Goal: Information Seeking & Learning: Find specific fact

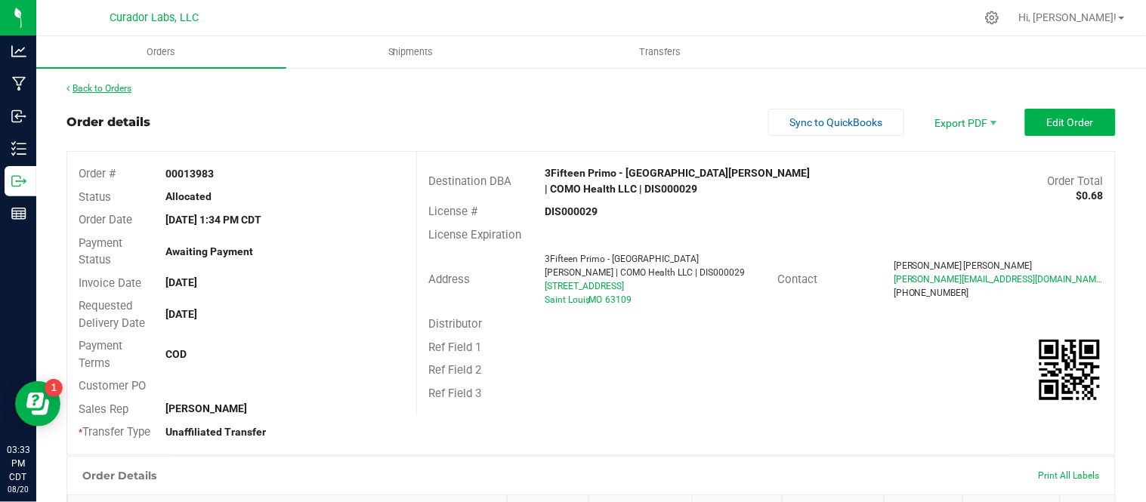
click at [111, 86] on link "Back to Orders" at bounding box center [98, 88] width 65 height 11
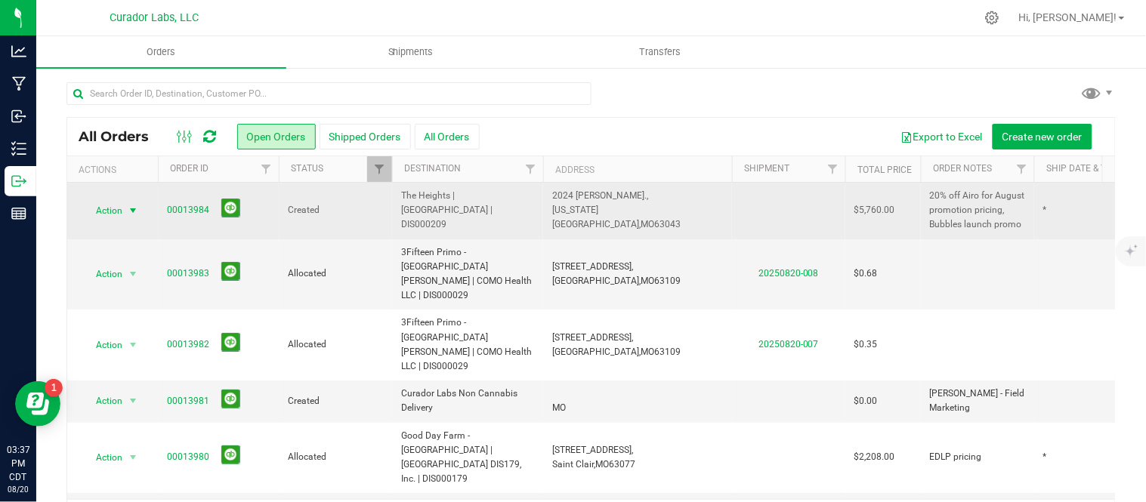
click at [108, 209] on span "Action" at bounding box center [102, 210] width 41 height 21
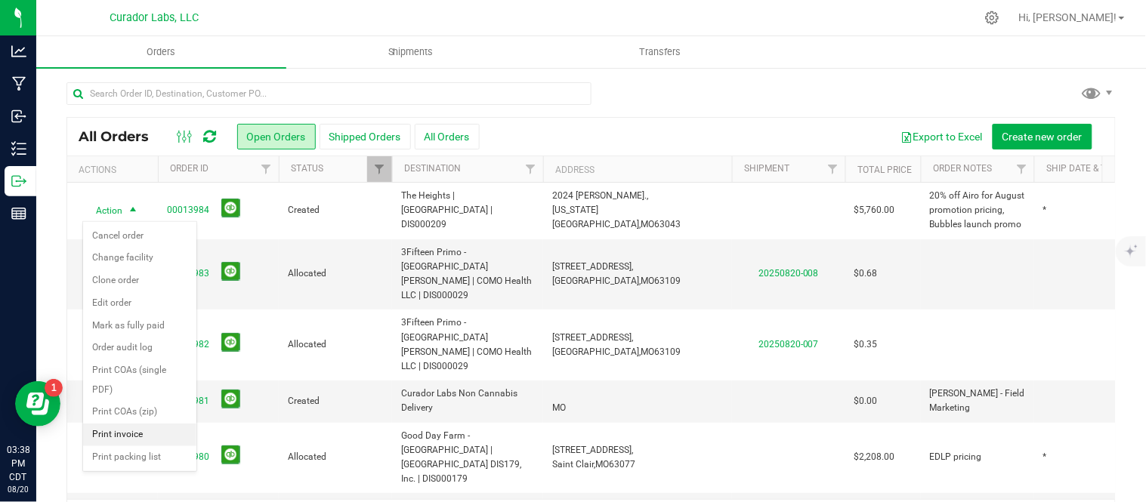
click at [149, 446] on li "Print invoice" at bounding box center [139, 435] width 113 height 23
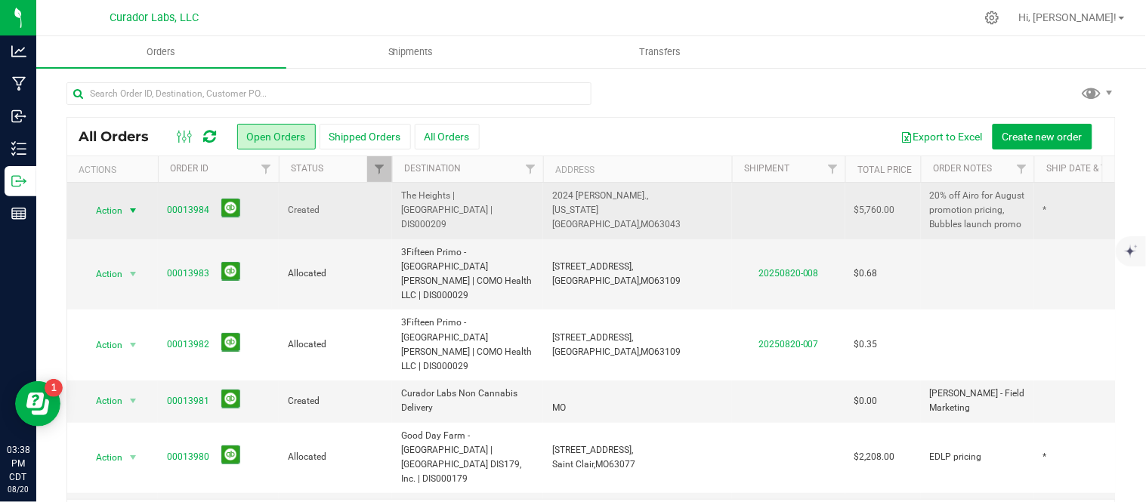
click at [116, 218] on span "Action" at bounding box center [102, 210] width 41 height 21
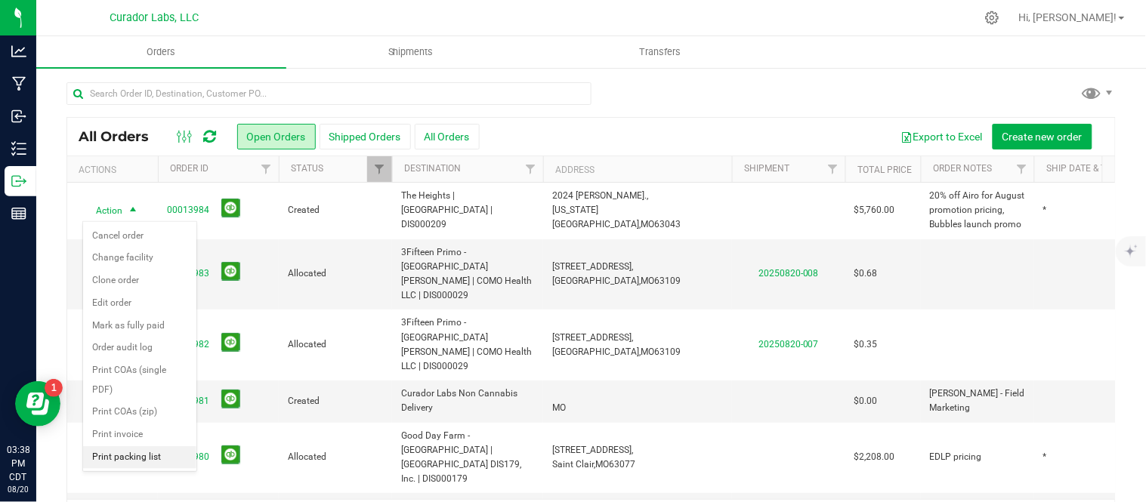
click at [139, 458] on li "Print packing list" at bounding box center [139, 457] width 113 height 23
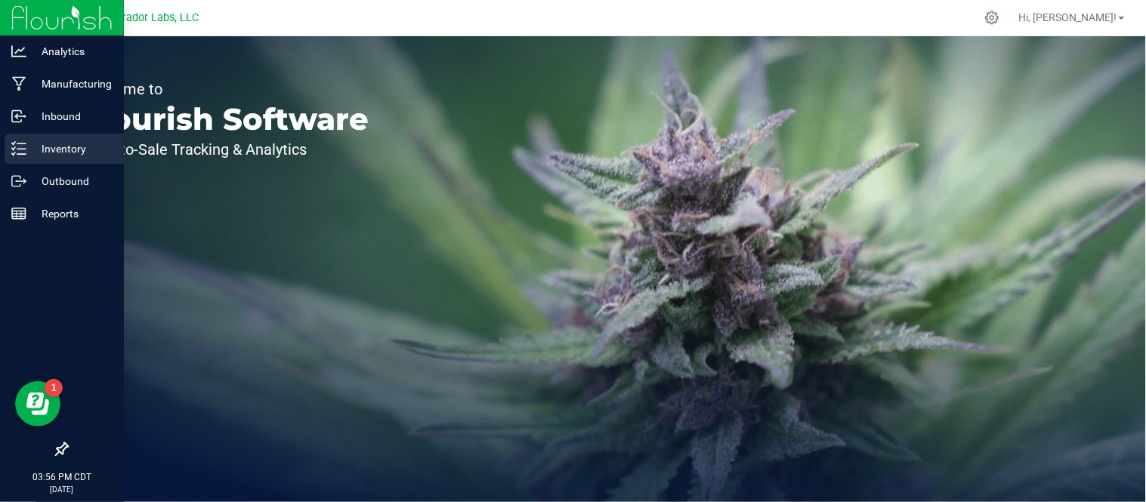
click at [51, 153] on p "Inventory" at bounding box center [71, 149] width 91 height 18
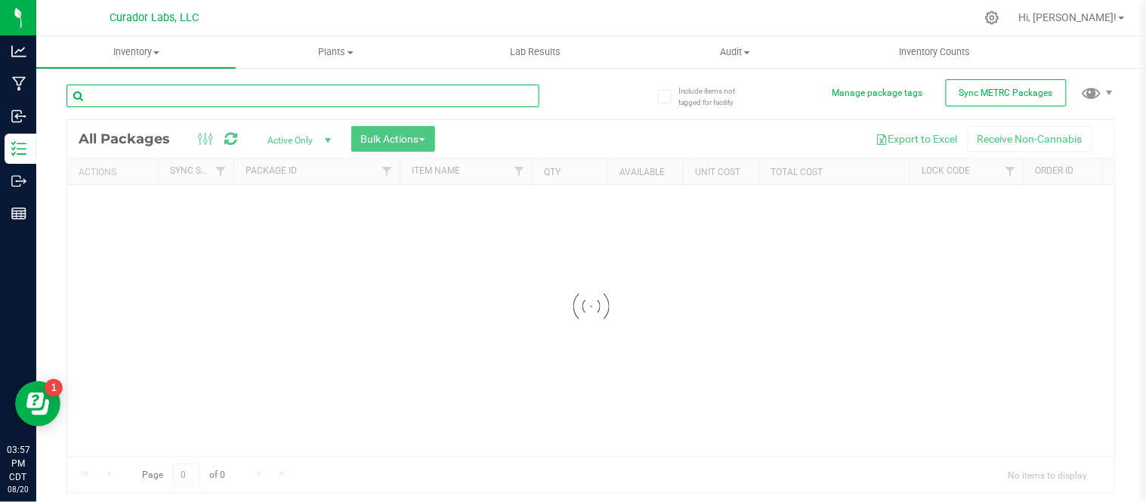
click at [312, 87] on input "text" at bounding box center [302, 96] width 473 height 23
type input "neb"
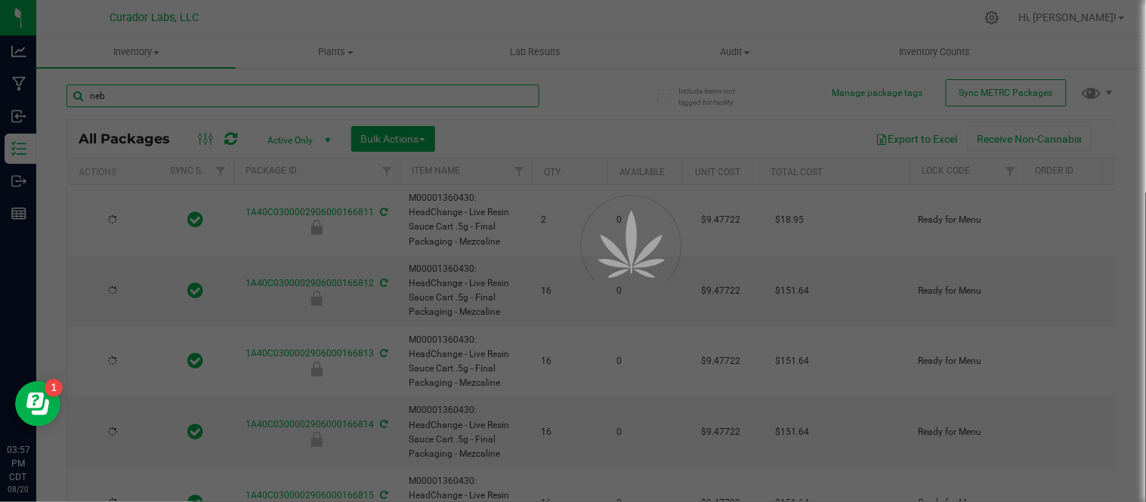
type input "[DATE]"
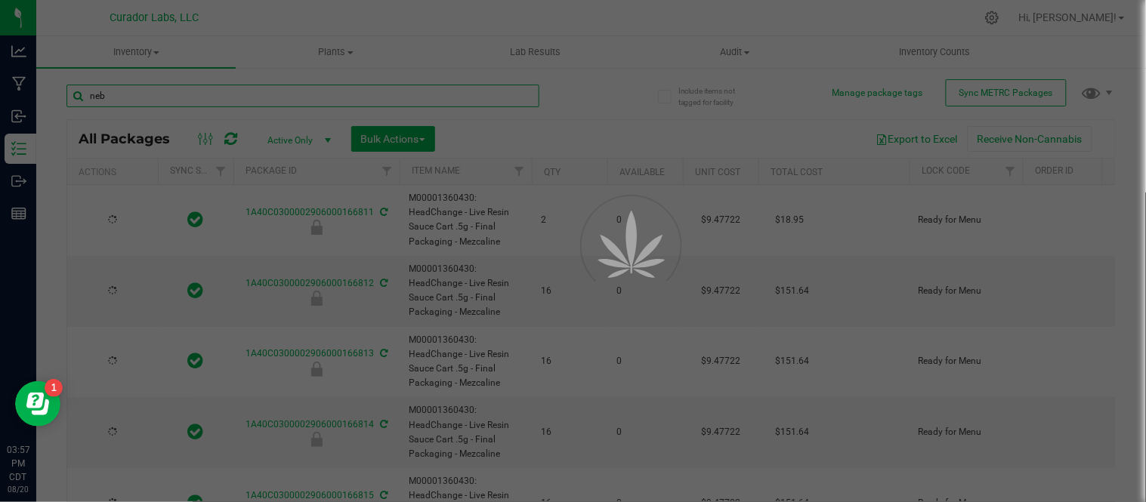
type input "[DATE]"
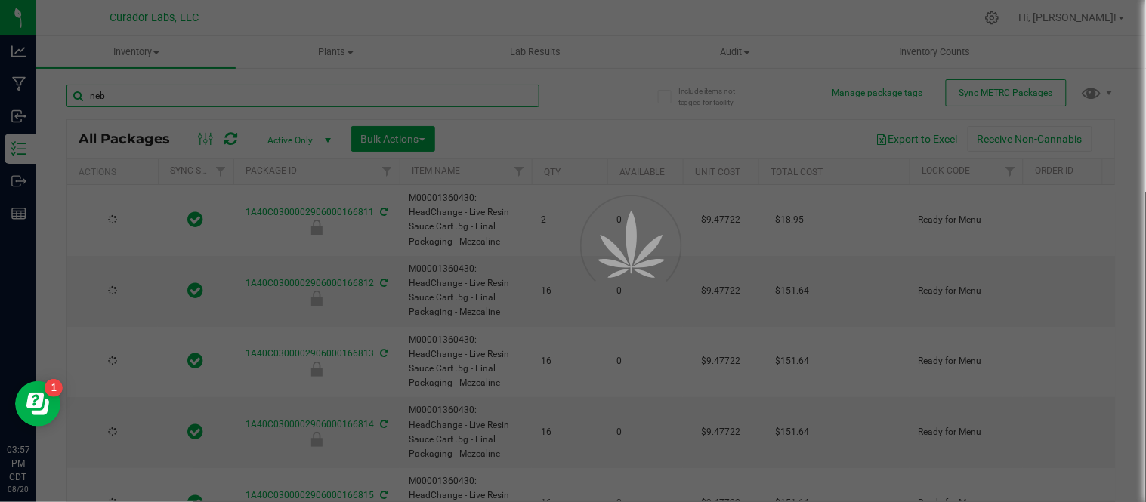
type input "[DATE]"
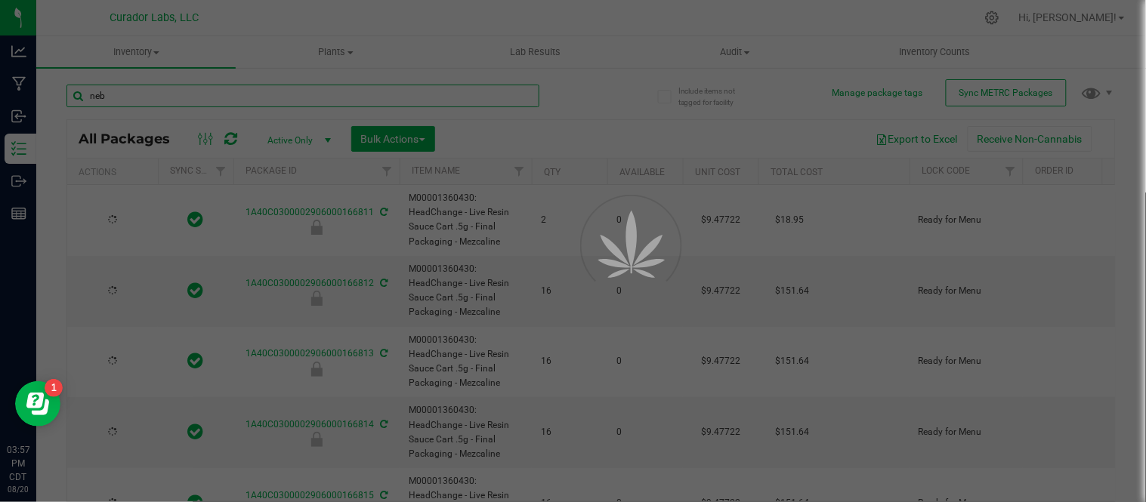
type input "[DATE]"
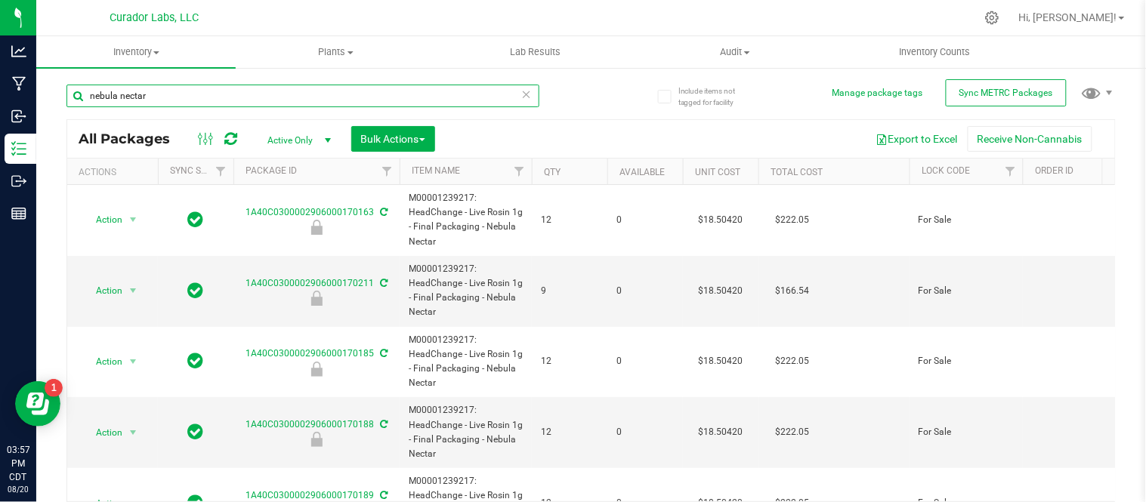
scroll to position [36, 0]
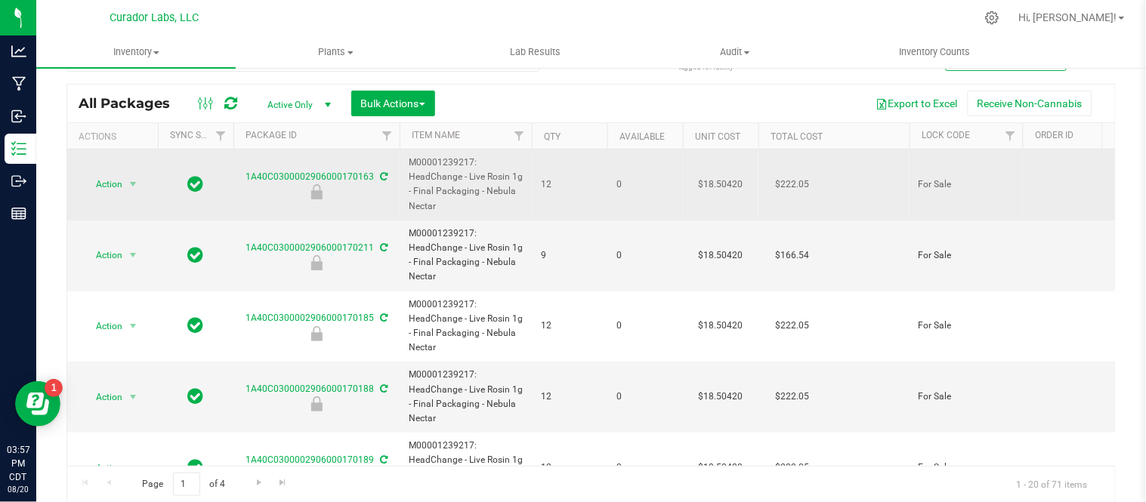
drag, startPoint x: 488, startPoint y: 206, endPoint x: 391, endPoint y: 186, distance: 98.8
copy span "M00001239217: HeadChange - Live Rosin 1g - Final Packaging - Nebula Nectar"
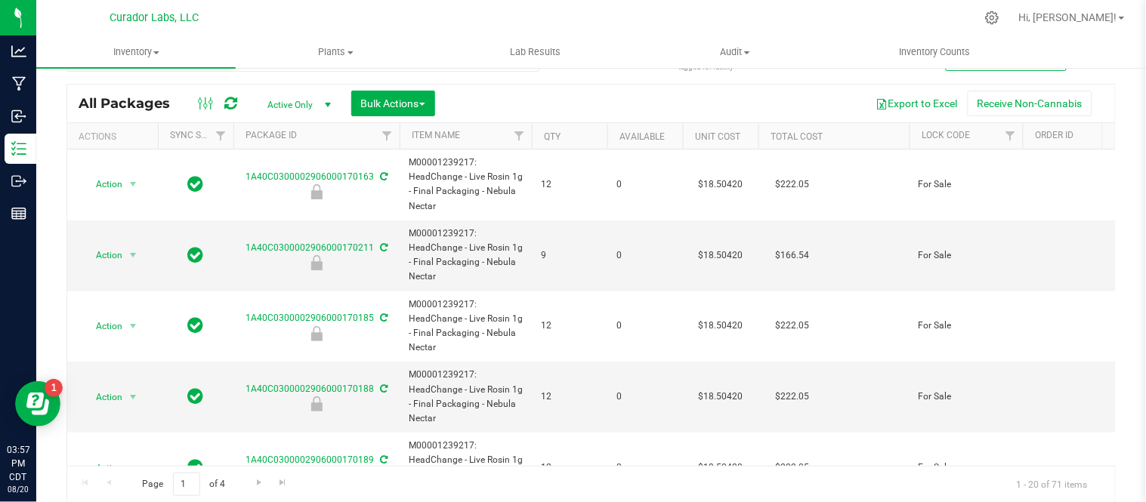
scroll to position [0, 0]
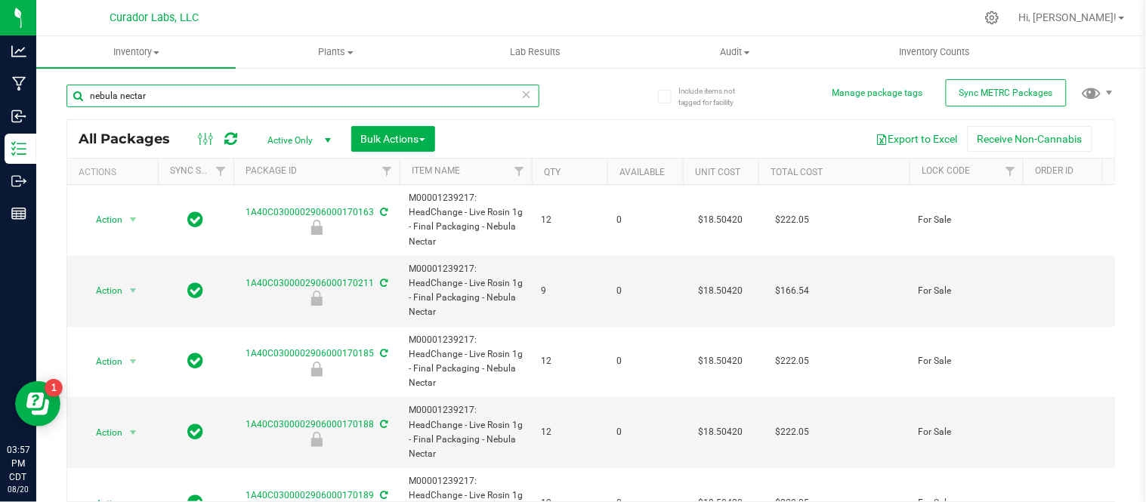
click at [223, 97] on input "nebula nectar" at bounding box center [302, 96] width 473 height 23
drag, startPoint x: 223, startPoint y: 97, endPoint x: 174, endPoint y: 97, distance: 48.3
click at [174, 97] on input "nebula nectar" at bounding box center [302, 96] width 473 height 23
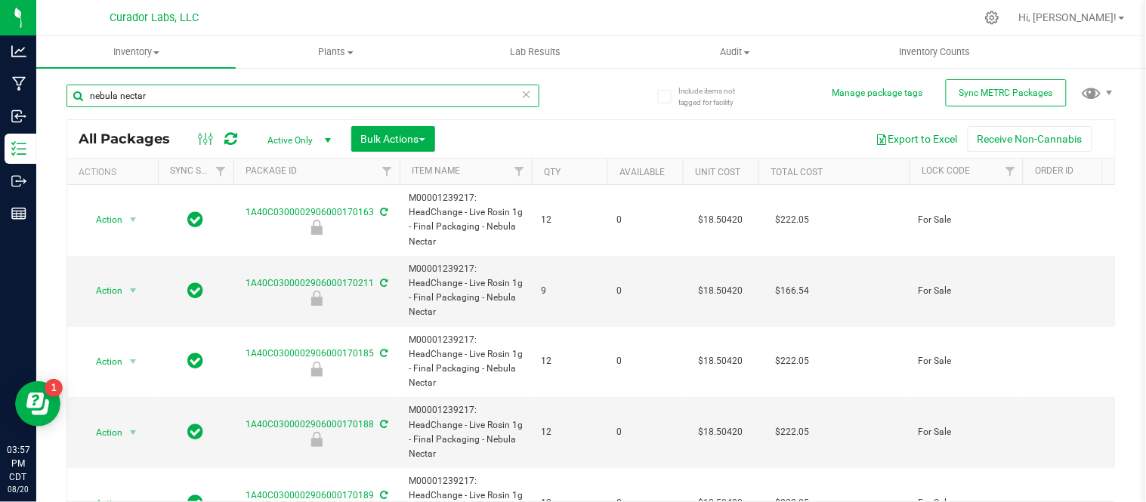
click at [174, 97] on input "nebula nectar" at bounding box center [302, 96] width 473 height 23
paste input "M00001239217: HeadChange - Live Rosin 1g - Final Packaging - Nebula N"
type input "M00001239217: HeadChange - Live Rosin 1g - Final Packaging - Nebula Nectar"
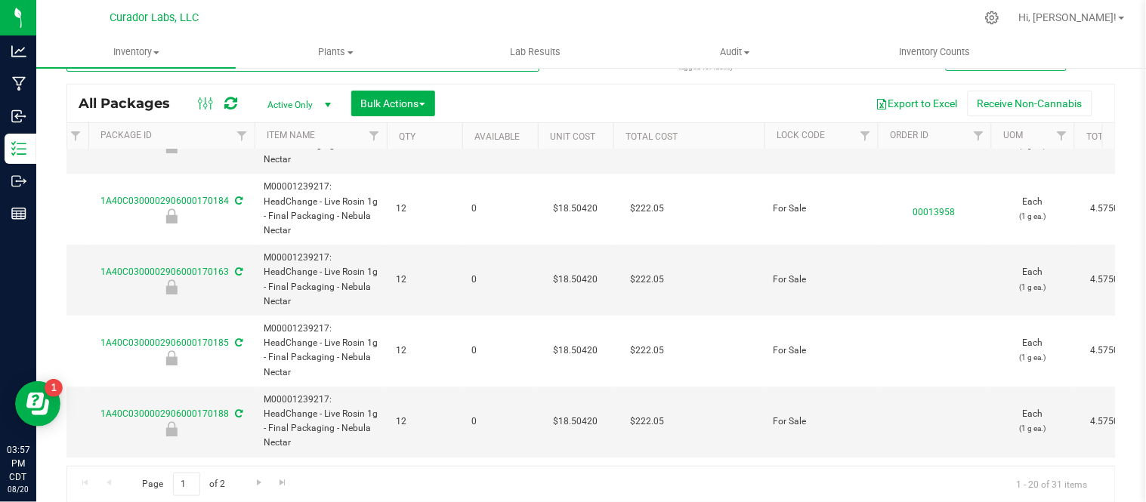
scroll to position [1113, 145]
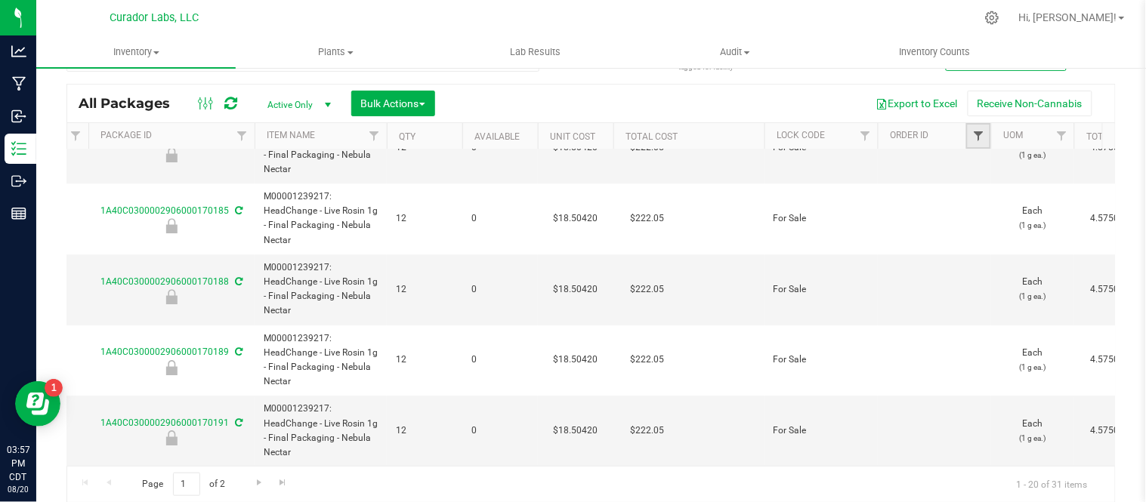
click at [984, 134] on span "Filter" at bounding box center [978, 136] width 12 height 12
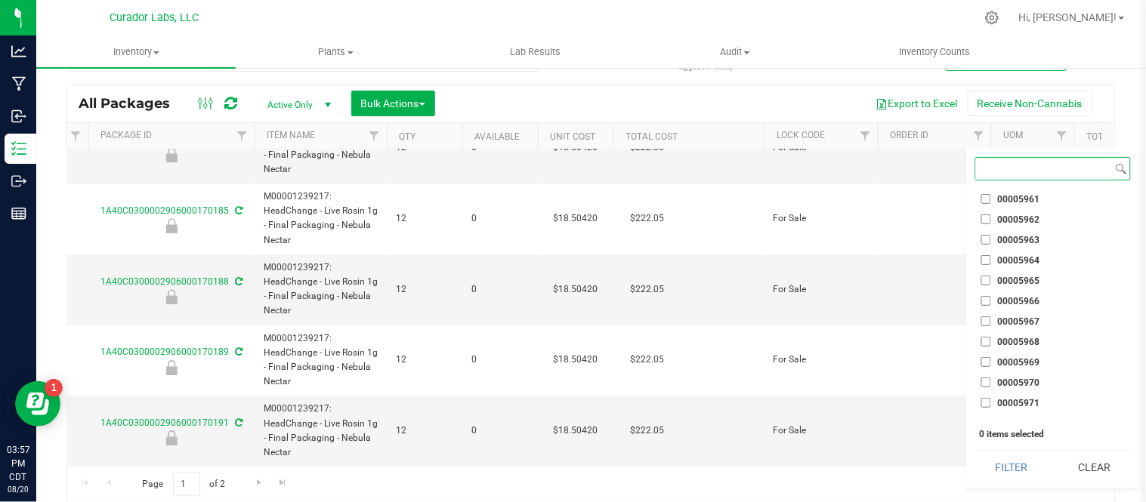
scroll to position [245491, 0]
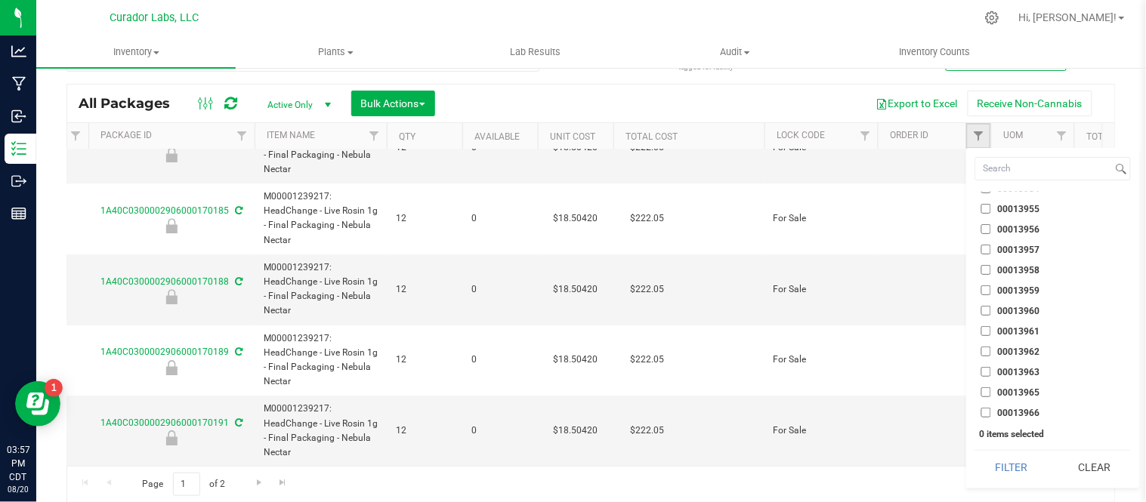
click at [978, 128] on link "Filter" at bounding box center [978, 136] width 25 height 26
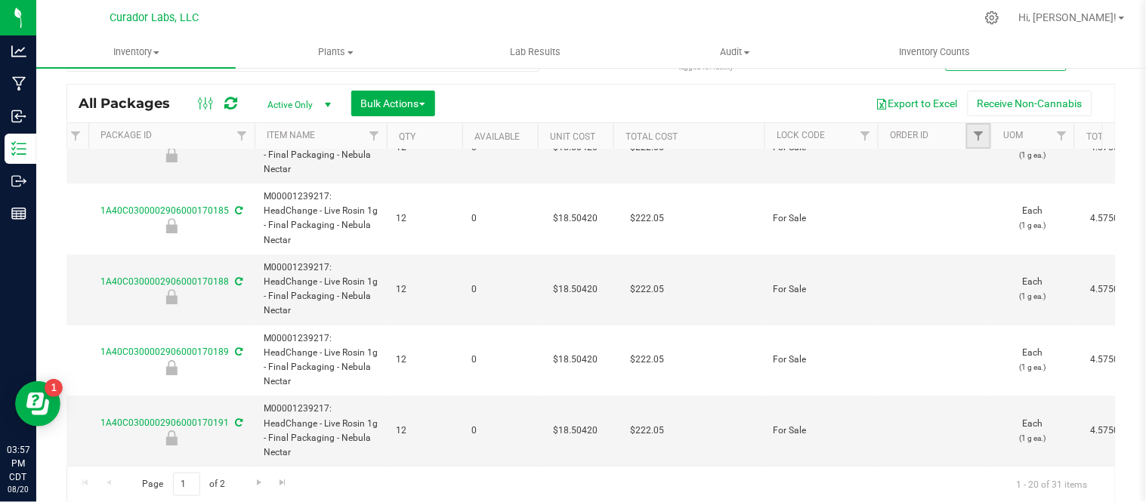
click at [978, 128] on link "Filter" at bounding box center [978, 136] width 25 height 26
click at [972, 137] on span "Filter" at bounding box center [978, 136] width 12 height 12
click at [859, 134] on span "Filter" at bounding box center [865, 136] width 12 height 12
click at [911, 284] on td at bounding box center [934, 290] width 113 height 71
click at [982, 137] on span "Filter" at bounding box center [978, 136] width 12 height 12
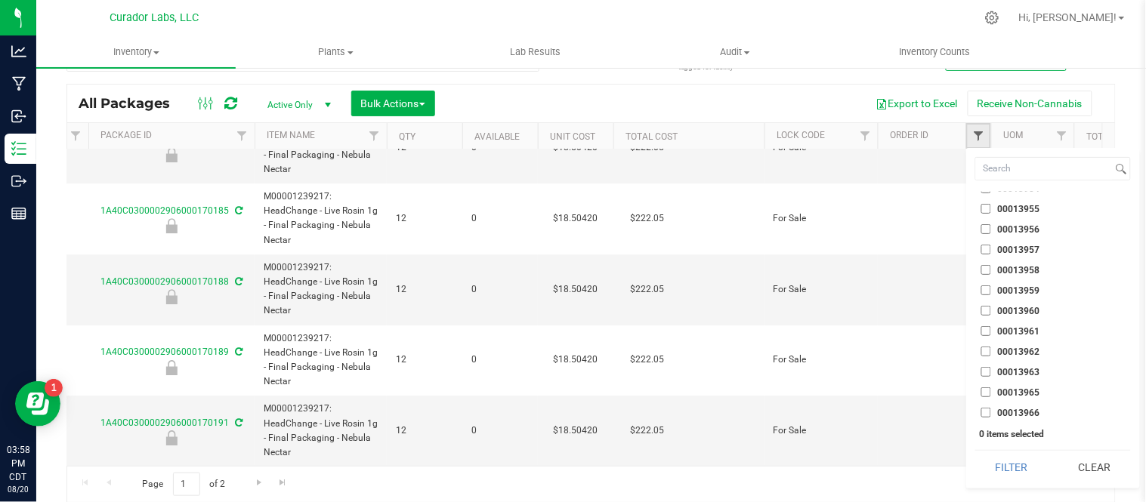
click at [980, 133] on span "Filter" at bounding box center [978, 136] width 12 height 12
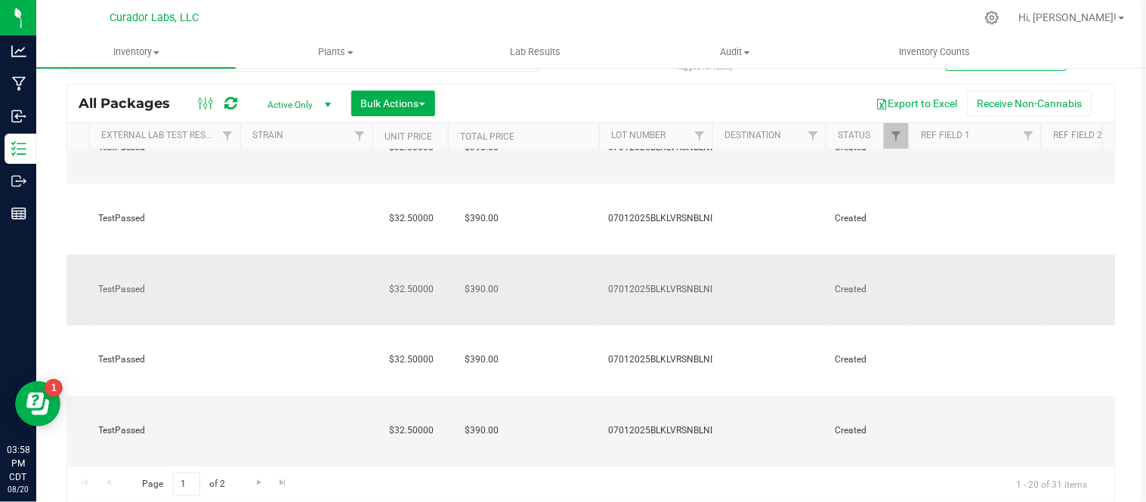
scroll to position [0, 0]
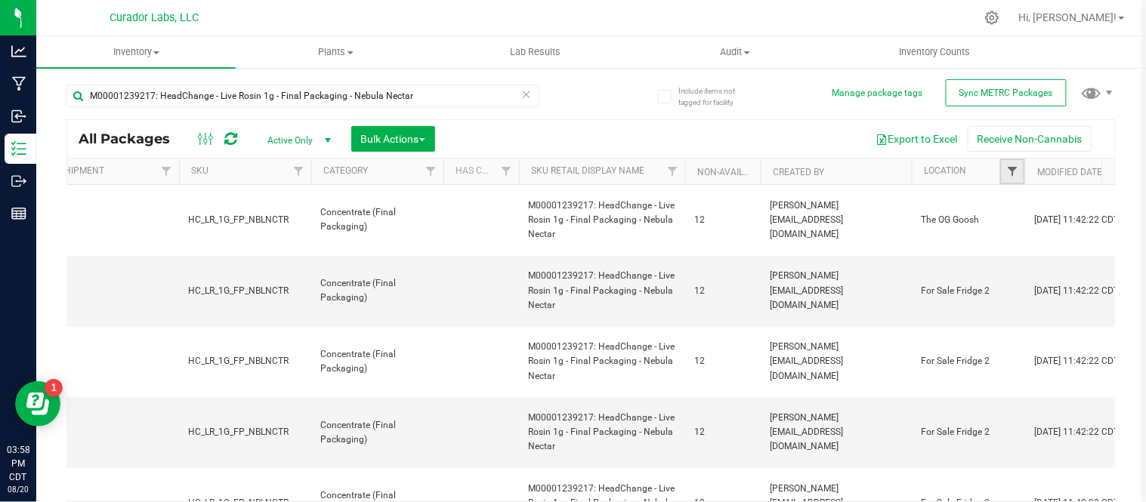
click at [1010, 174] on span "Filter" at bounding box center [1012, 171] width 12 height 12
click at [1010, 170] on span "Filter" at bounding box center [1012, 171] width 12 height 12
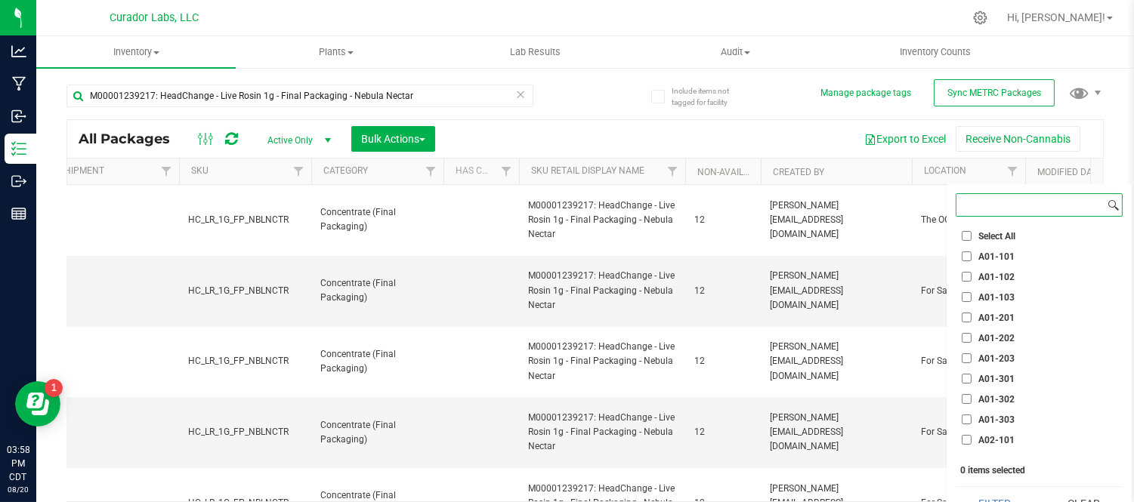
click at [1024, 202] on input at bounding box center [1030, 205] width 148 height 22
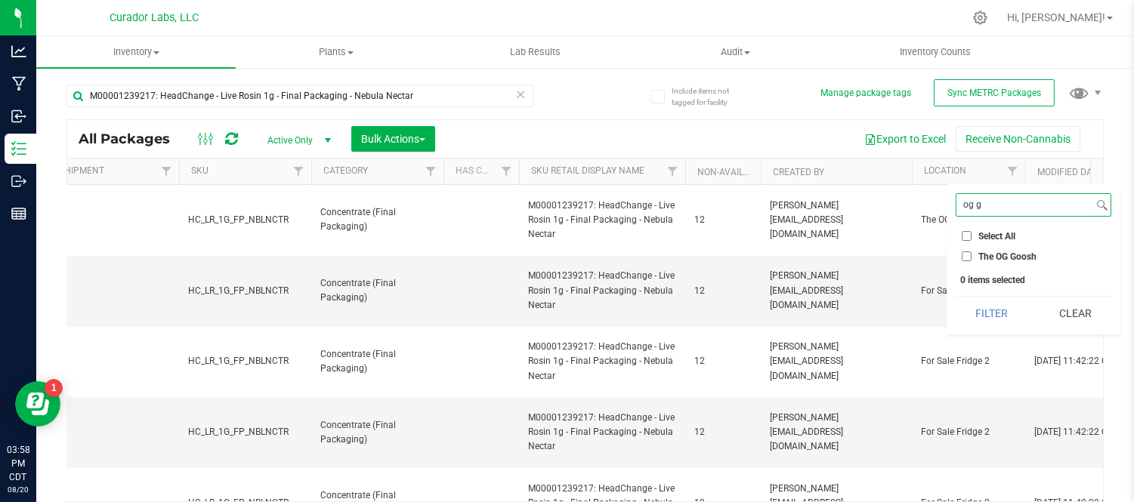
type input "og g"
click at [1044, 257] on li "The OG Goosh" at bounding box center [1034, 257] width 156 height 16
click at [965, 252] on input "The OG Goosh" at bounding box center [967, 257] width 10 height 10
checkbox input "true"
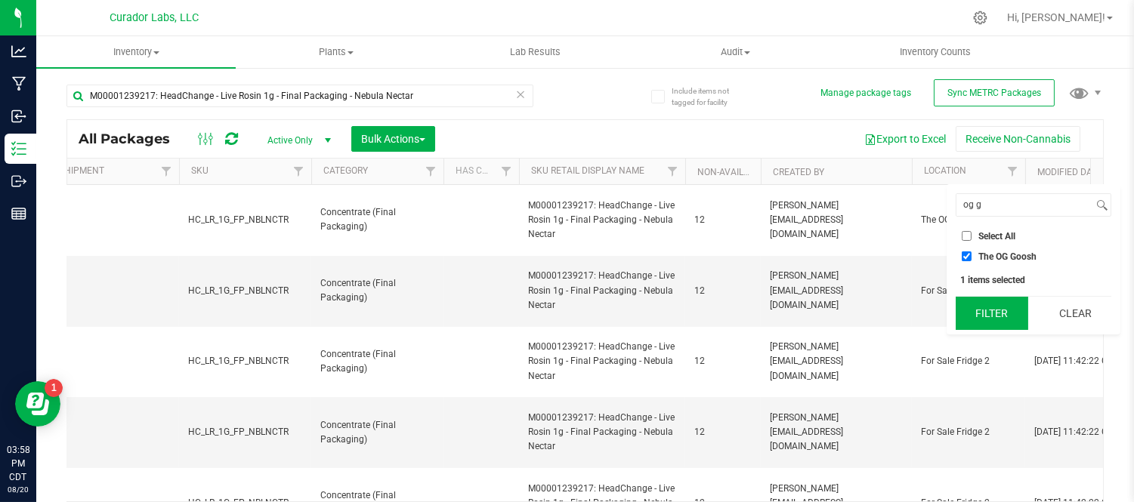
click at [990, 322] on button "Filter" at bounding box center [992, 313] width 73 height 33
